Goal: Transaction & Acquisition: Purchase product/service

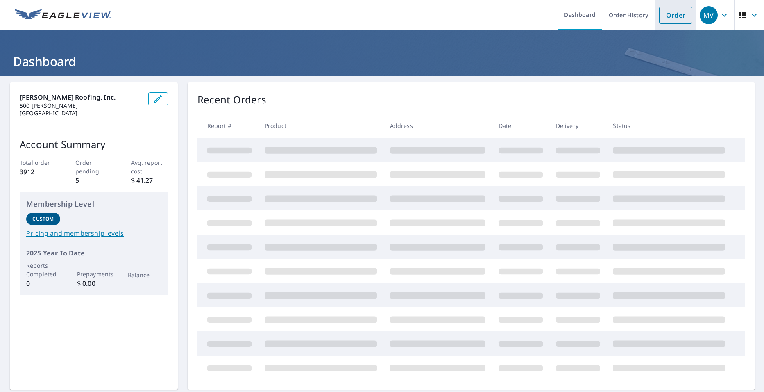
click at [664, 20] on link "Order" at bounding box center [676, 15] width 33 height 17
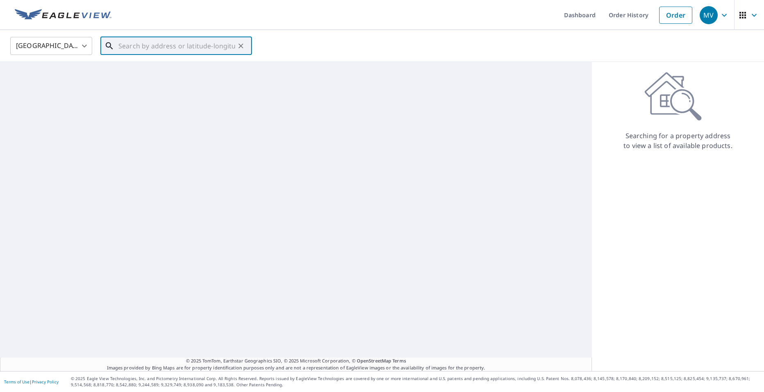
click at [129, 48] on input "text" at bounding box center [176, 45] width 117 height 23
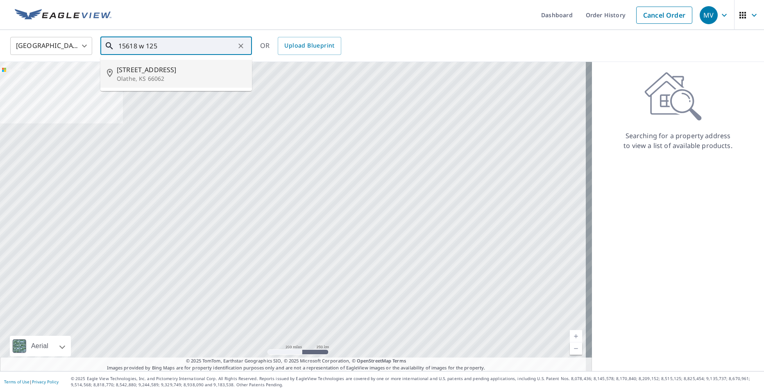
click at [142, 72] on span "[STREET_ADDRESS]" at bounding box center [181, 70] width 129 height 10
type input "[STREET_ADDRESS]"
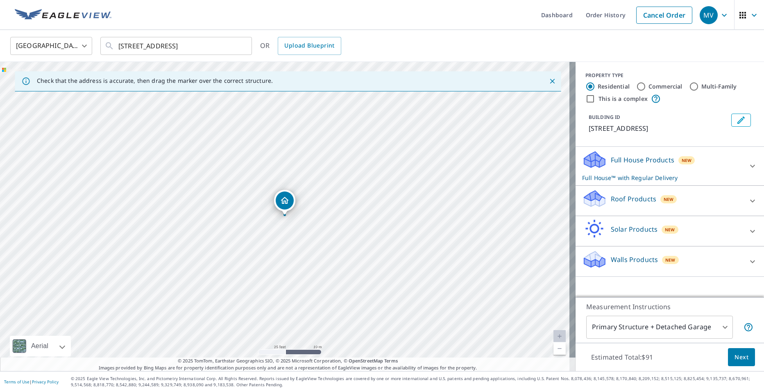
click at [605, 200] on div "Roof Products New" at bounding box center [662, 200] width 161 height 23
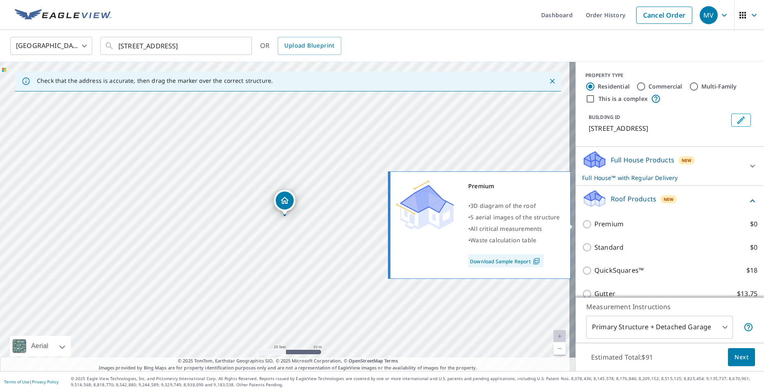
click at [599, 226] on p "Premium" at bounding box center [609, 224] width 29 height 10
click at [595, 226] on input "Premium $0" at bounding box center [588, 224] width 12 height 10
checkbox input "true"
checkbox input "false"
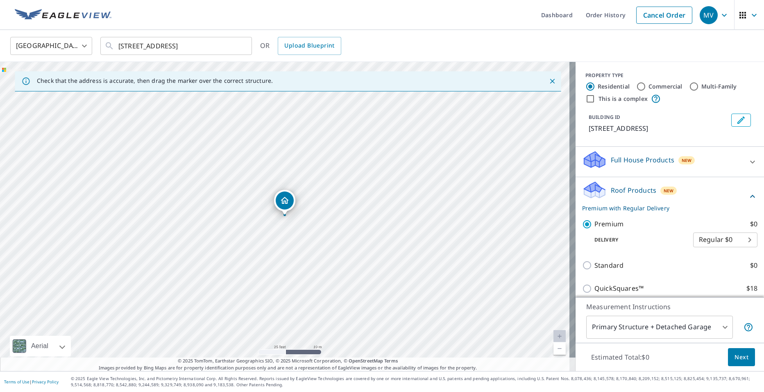
click at [735, 357] on span "Next" at bounding box center [742, 357] width 14 height 10
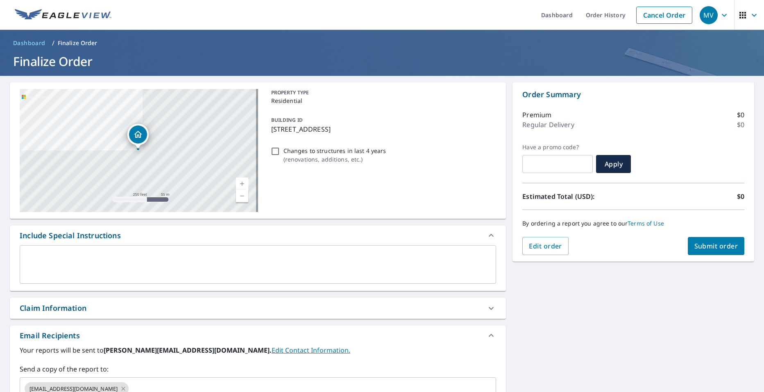
click at [718, 250] on span "Submit order" at bounding box center [717, 245] width 44 height 9
checkbox input "true"
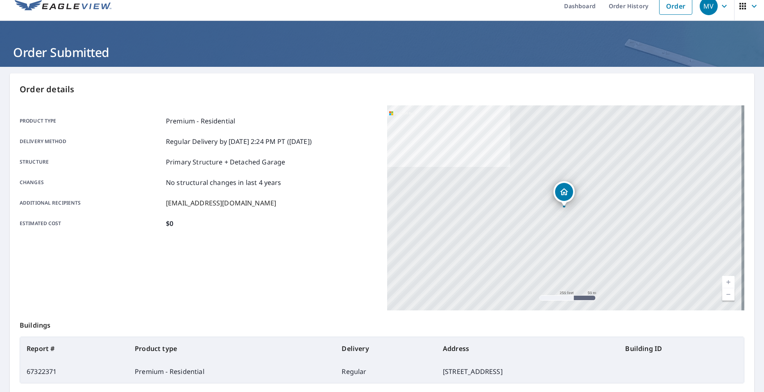
scroll to position [9, 0]
